Goal: Information Seeking & Learning: Learn about a topic

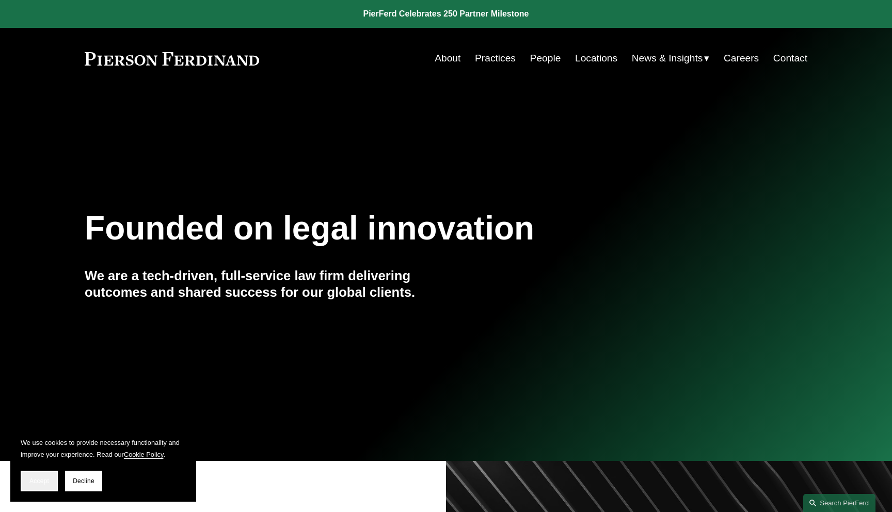
click at [52, 480] on button "Accept" at bounding box center [39, 481] width 37 height 21
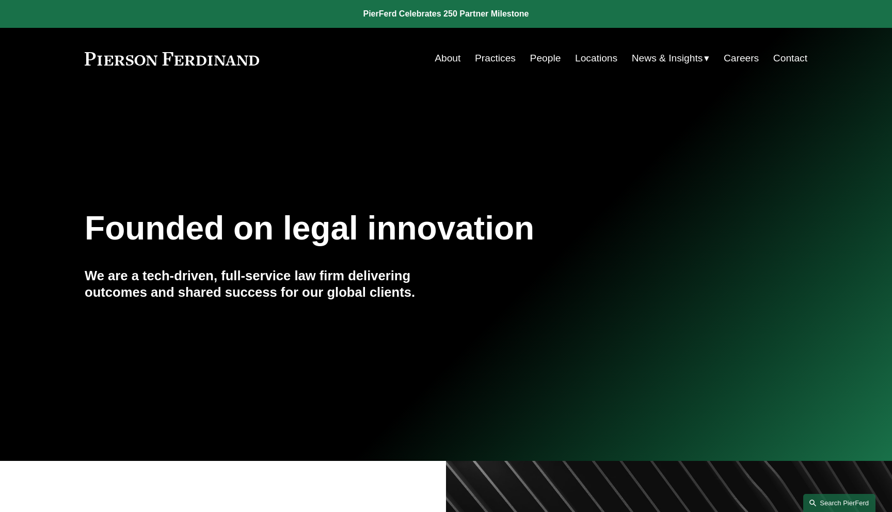
click at [821, 498] on link "Search this site" at bounding box center [839, 503] width 72 height 18
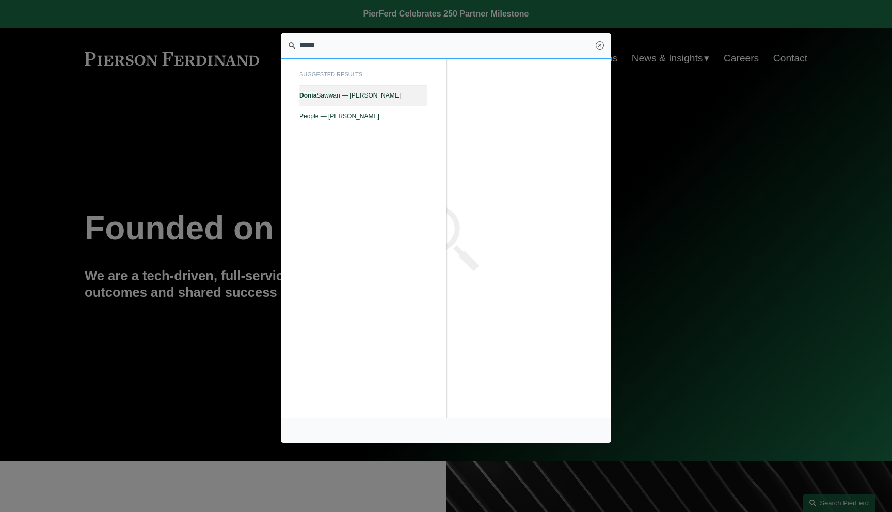
click at [398, 96] on span "[PERSON_NAME] — [PERSON_NAME]" at bounding box center [363, 95] width 128 height 7
type input "*****"
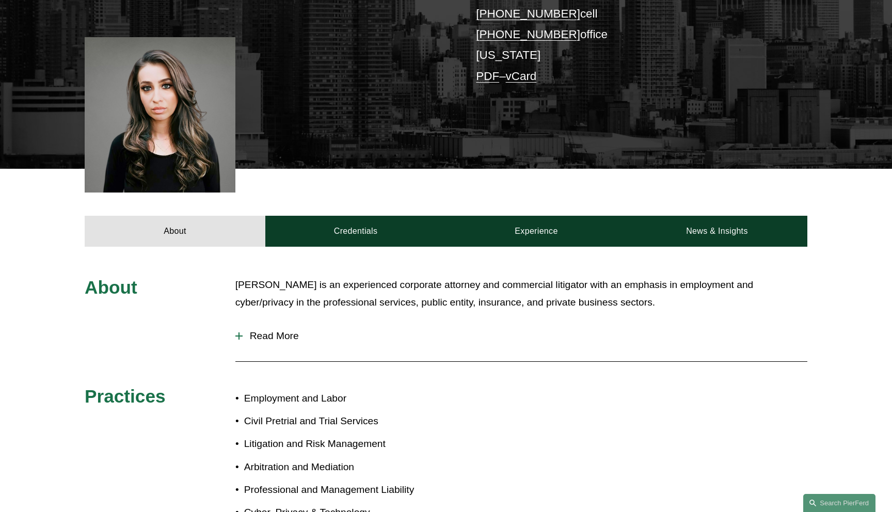
scroll to position [324, 0]
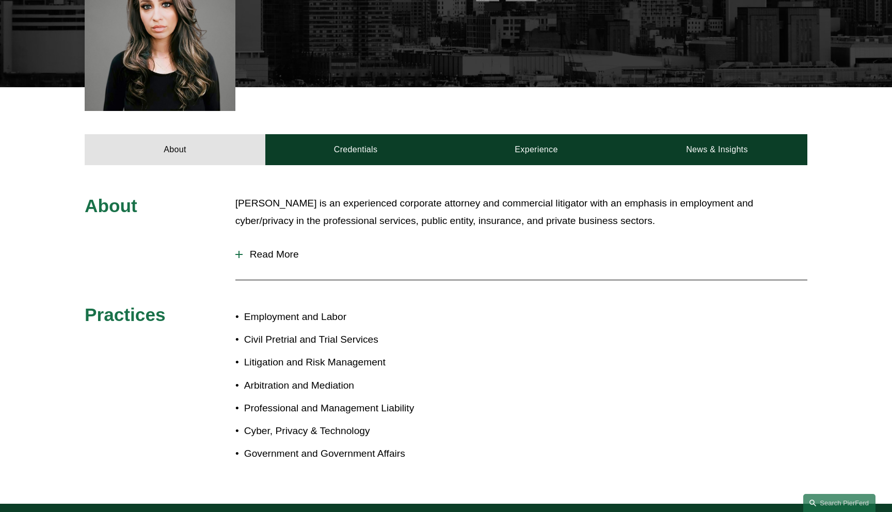
click at [296, 248] on button "Read More" at bounding box center [521, 254] width 572 height 27
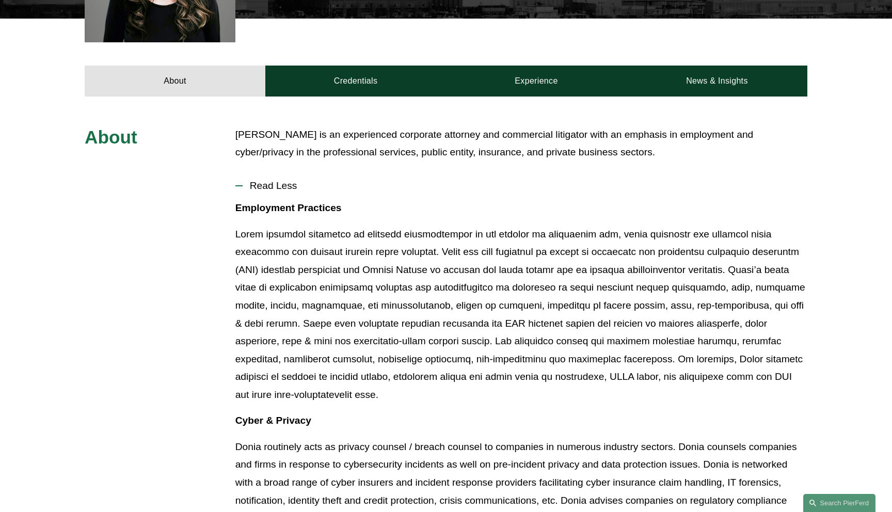
scroll to position [346, 0]
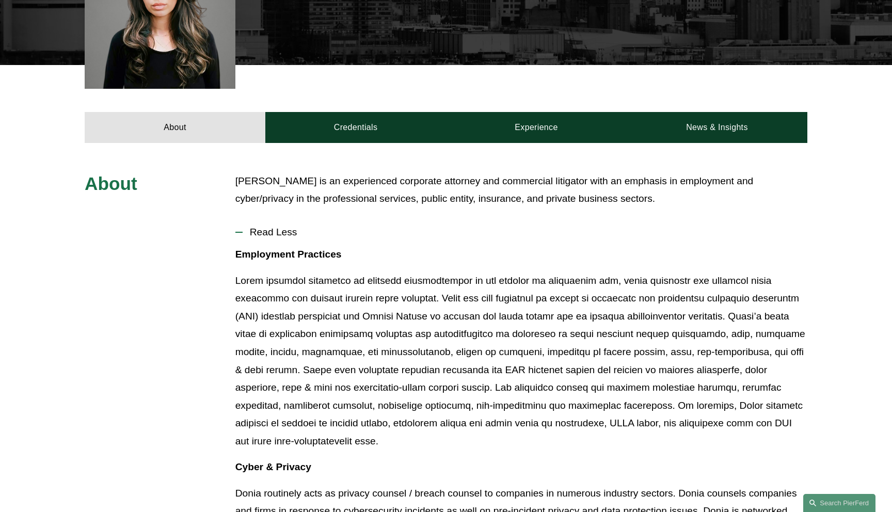
click at [290, 230] on span "Read Less" at bounding box center [525, 232] width 565 height 11
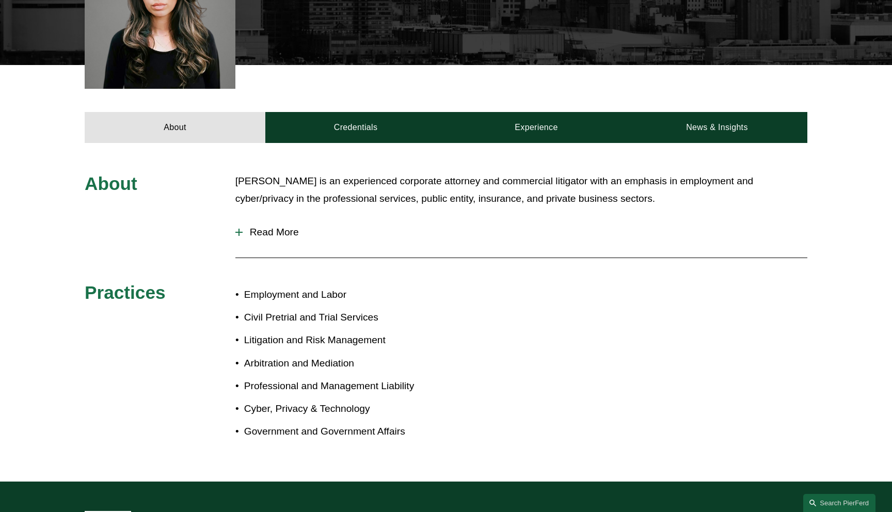
click at [290, 230] on span "Read More" at bounding box center [525, 232] width 565 height 11
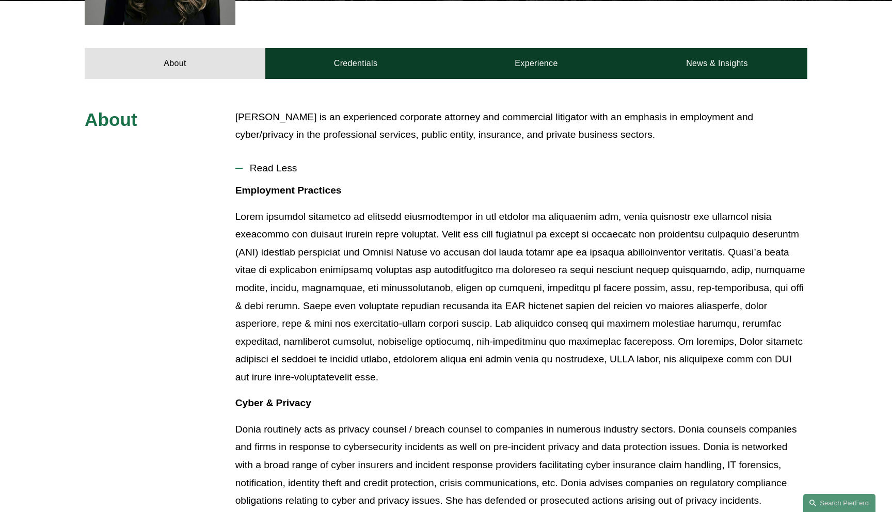
scroll to position [384, 0]
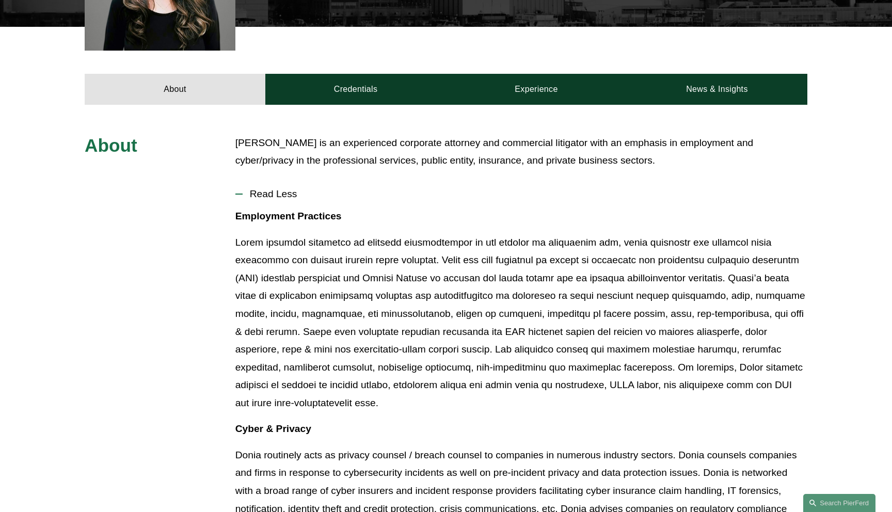
click at [270, 198] on span "Read Less" at bounding box center [525, 193] width 565 height 11
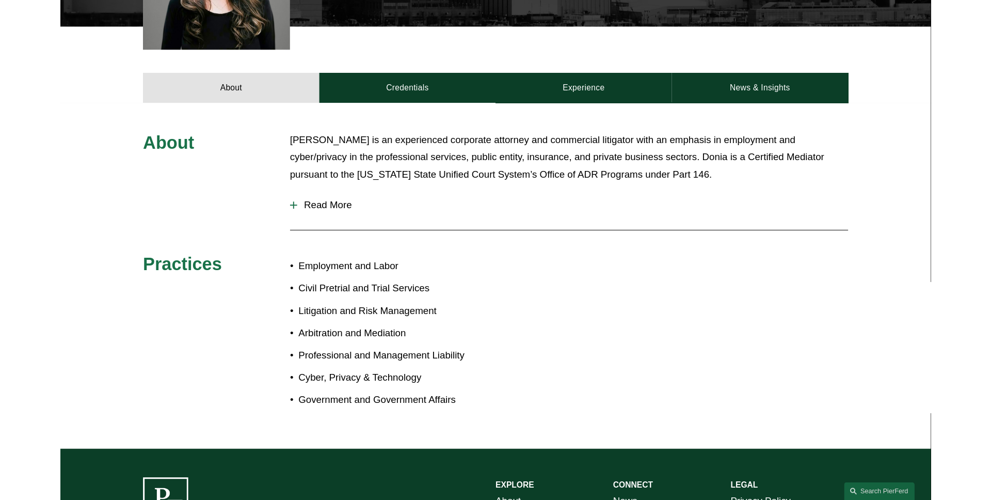
scroll to position [384, 0]
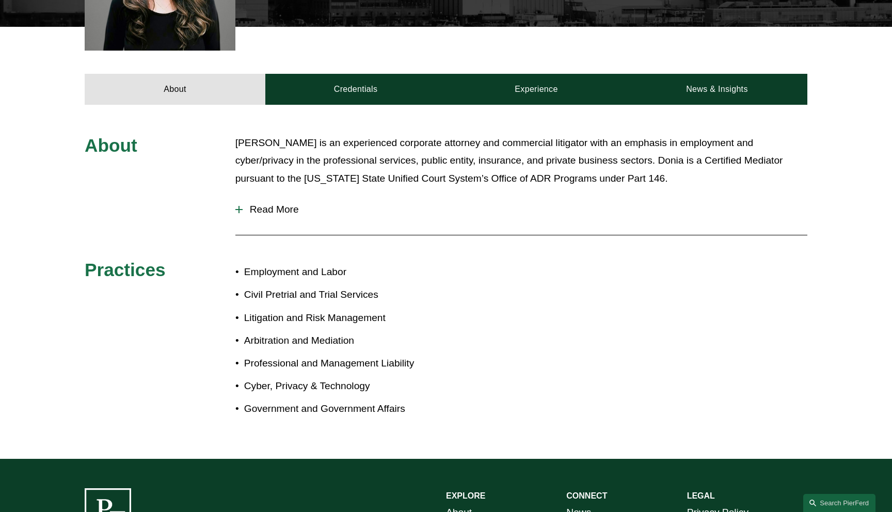
click at [286, 209] on span "Read More" at bounding box center [525, 209] width 565 height 11
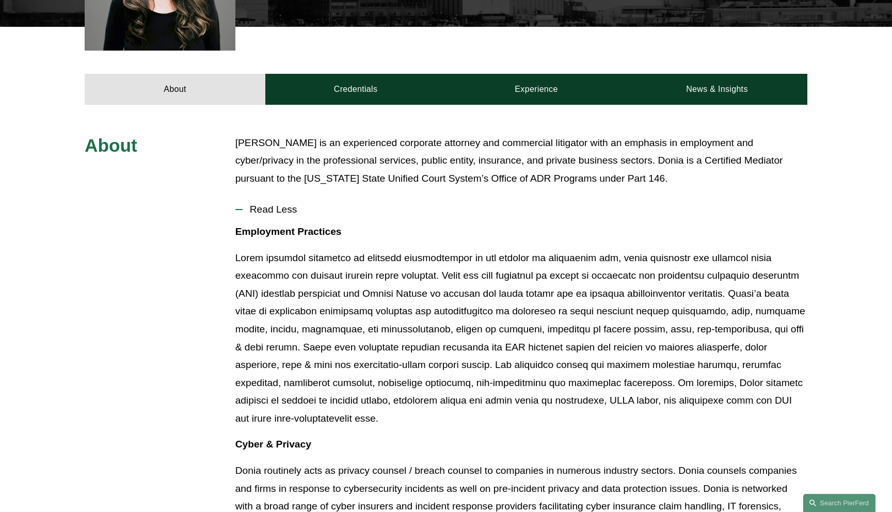
click at [286, 209] on span "Read Less" at bounding box center [525, 209] width 565 height 11
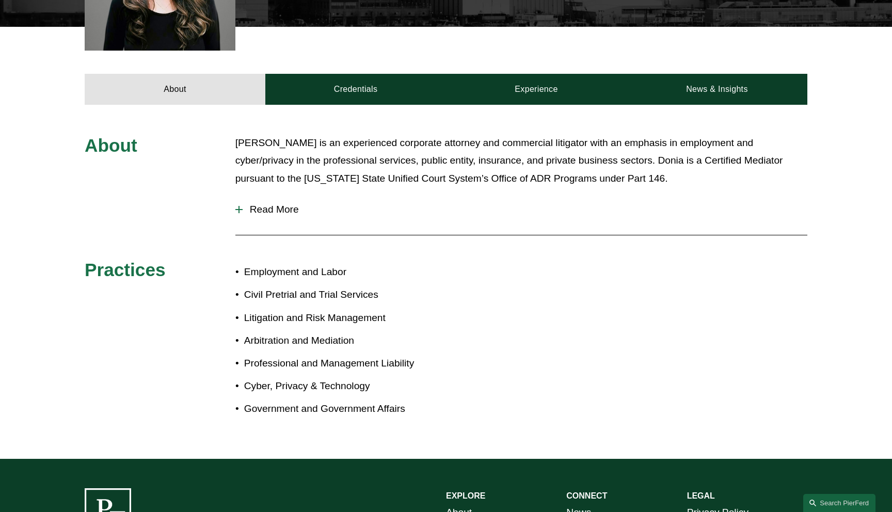
click at [272, 207] on span "Read More" at bounding box center [525, 209] width 565 height 11
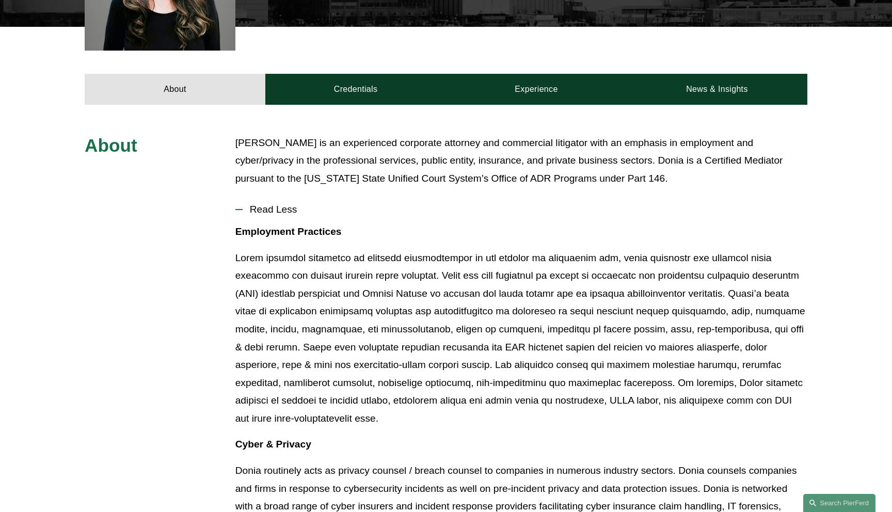
click at [272, 207] on span "Read Less" at bounding box center [525, 209] width 565 height 11
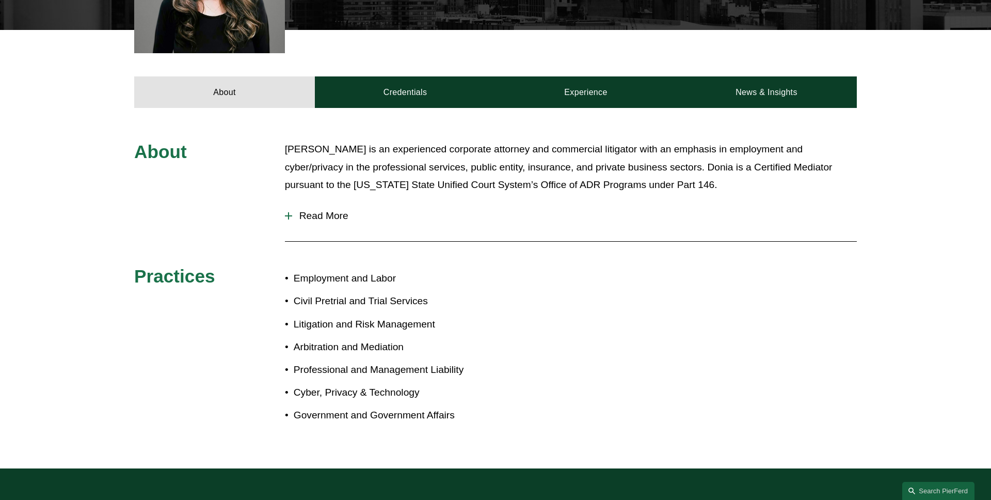
click at [342, 217] on span "Read More" at bounding box center [574, 215] width 565 height 11
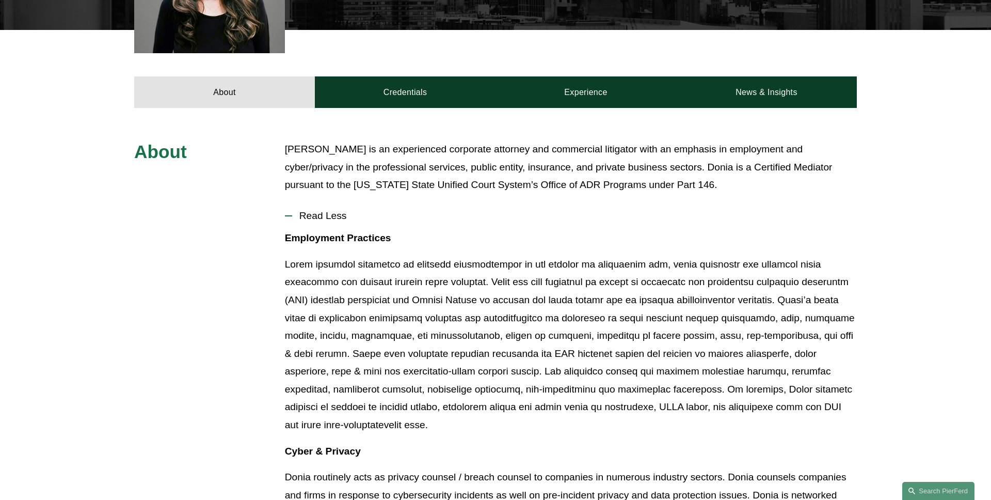
click at [182, 282] on div "About Donia Sawwan is an experienced corporate attorney and commercial litigato…" at bounding box center [495, 480] width 991 height 680
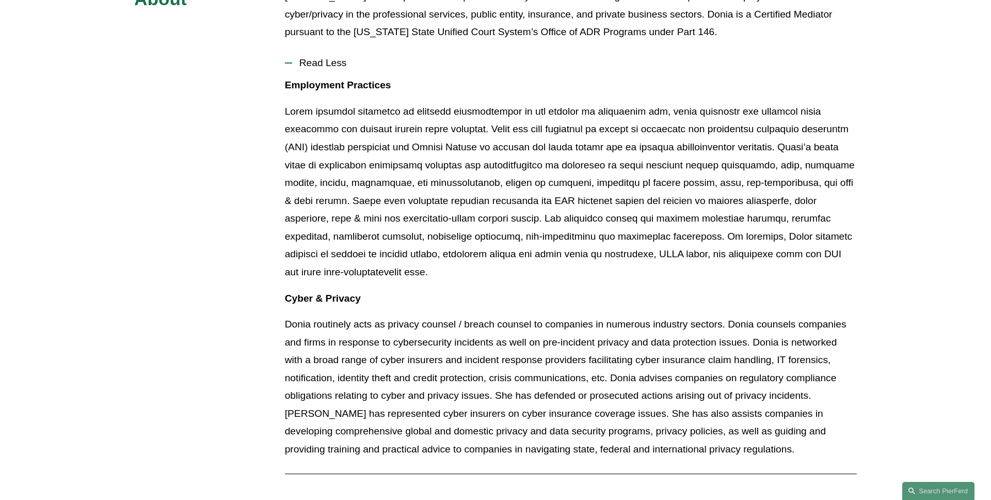
scroll to position [527, 0]
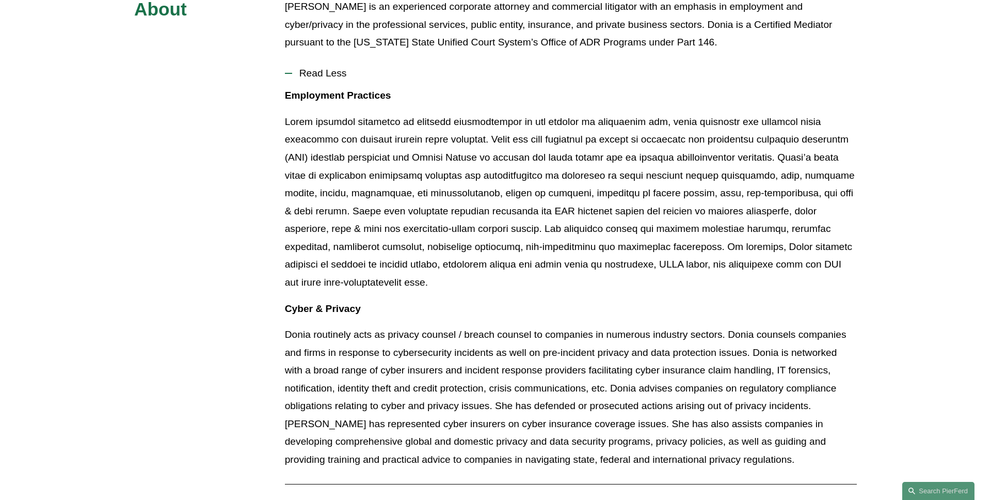
click at [18, 486] on div "About Donia Sawwan is an experienced corporate attorney and commercial litigato…" at bounding box center [495, 338] width 991 height 680
click at [215, 103] on div "About Donia Sawwan is an experienced corporate attorney and commercial litigato…" at bounding box center [495, 338] width 991 height 680
